Goal: Task Accomplishment & Management: Manage account settings

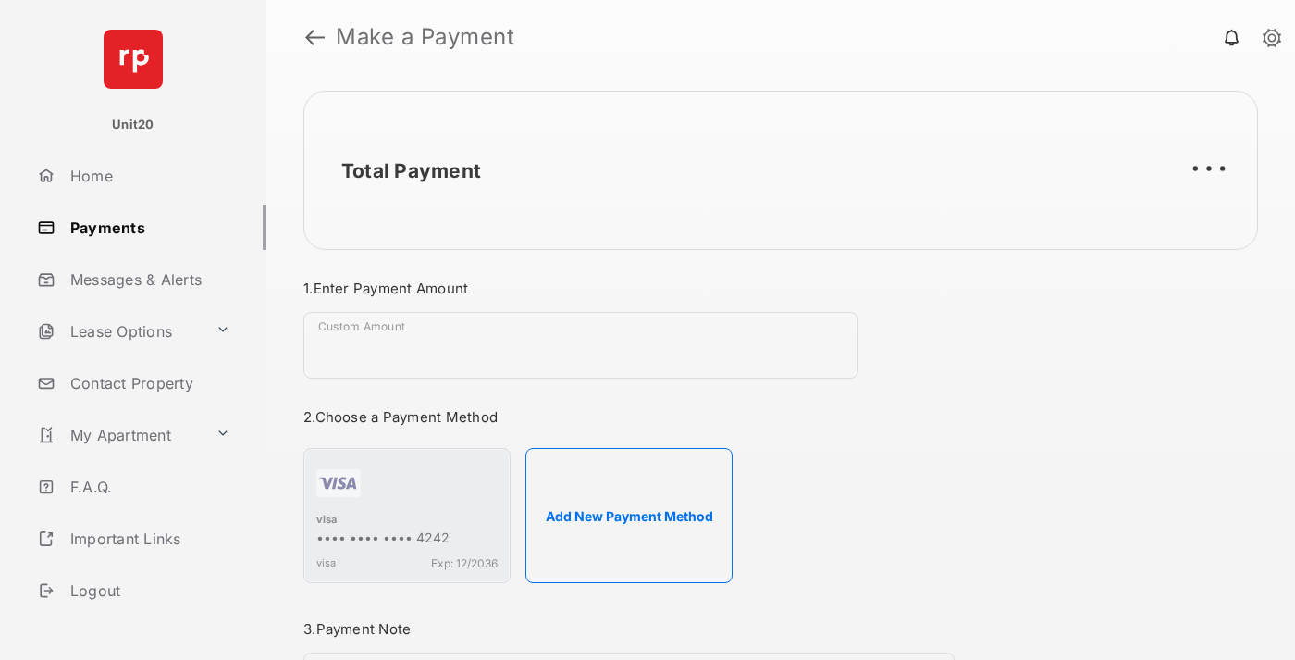
click at [144, 227] on link "Payments" at bounding box center [148, 227] width 237 height 44
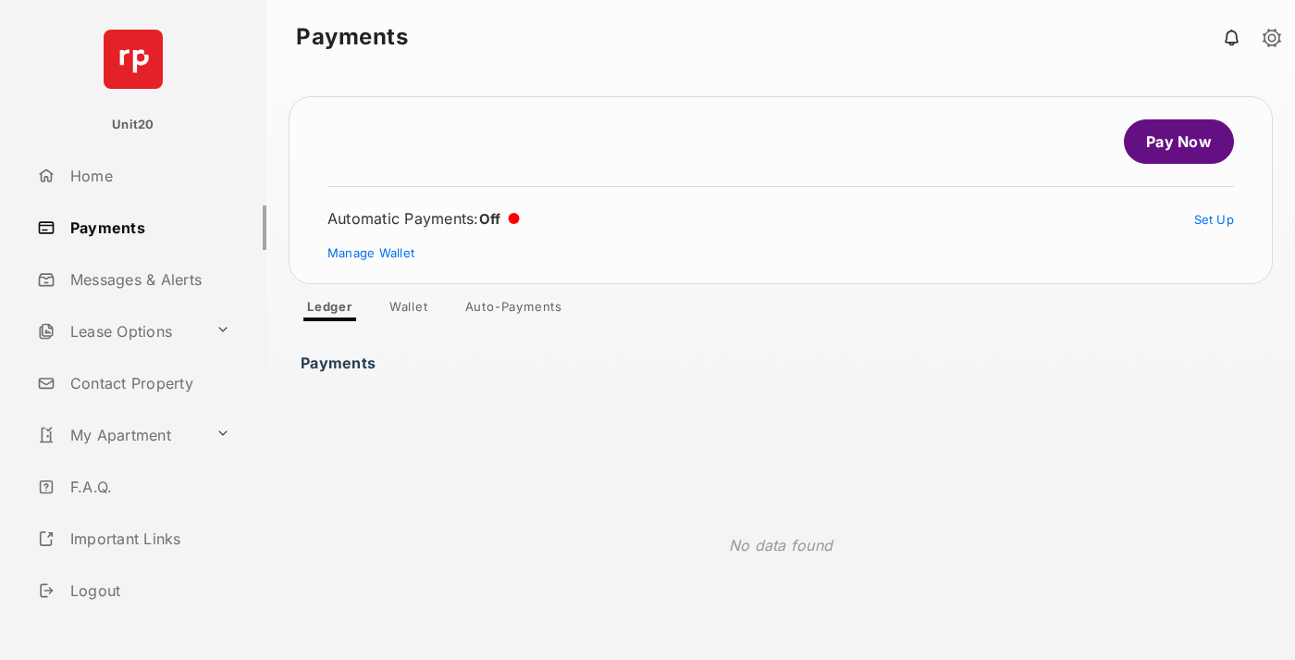
click at [514, 310] on link "Auto-Payments" at bounding box center [514, 310] width 127 height 22
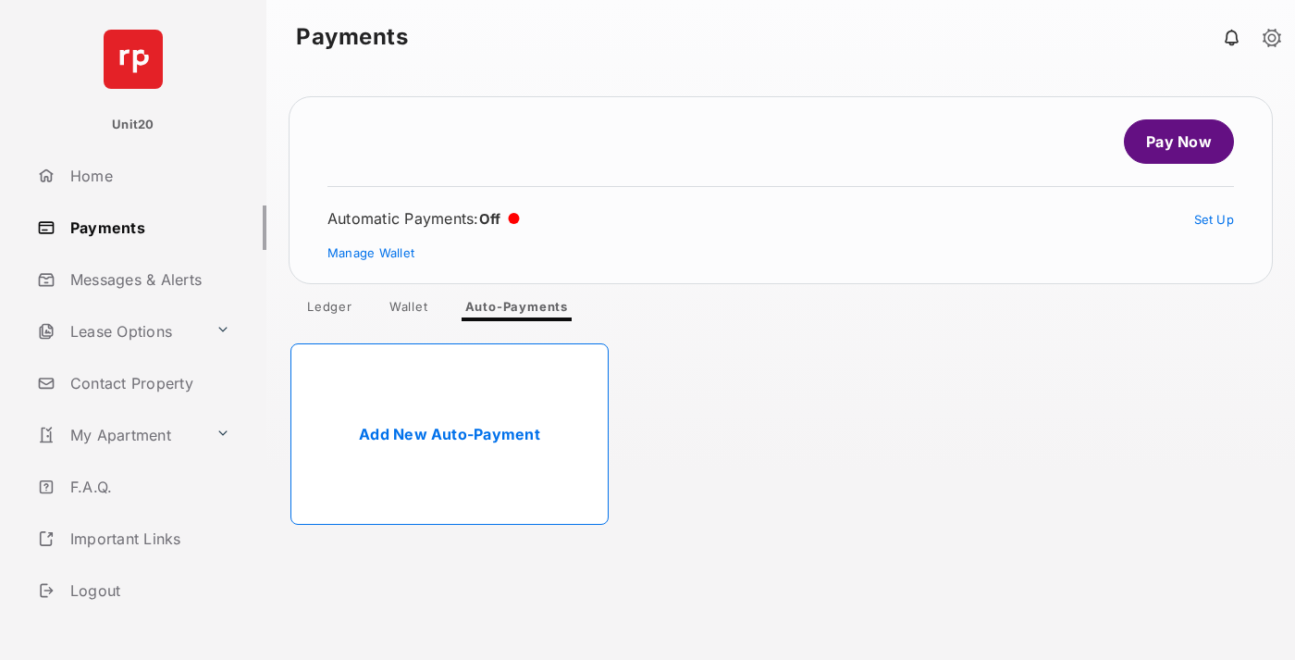
click at [450, 434] on link "Add New Auto-Payment" at bounding box center [450, 433] width 318 height 181
